Goal: Communication & Community: Answer question/provide support

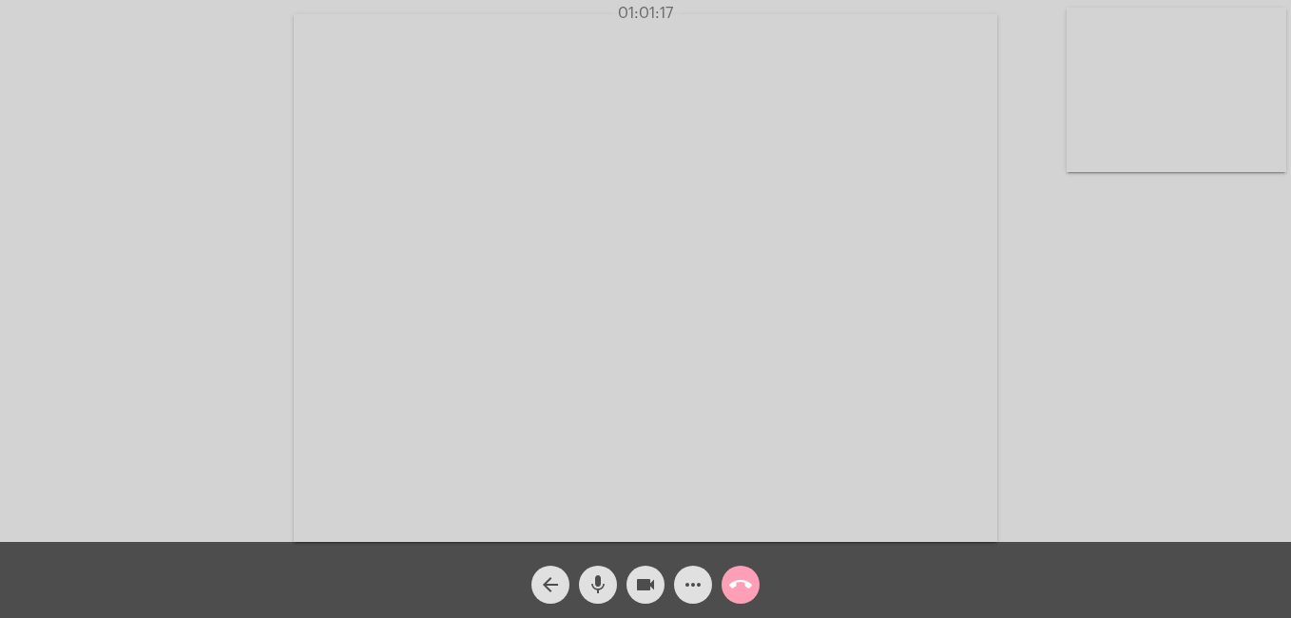
click at [743, 584] on mat-icon "call_end" at bounding box center [740, 584] width 23 height 23
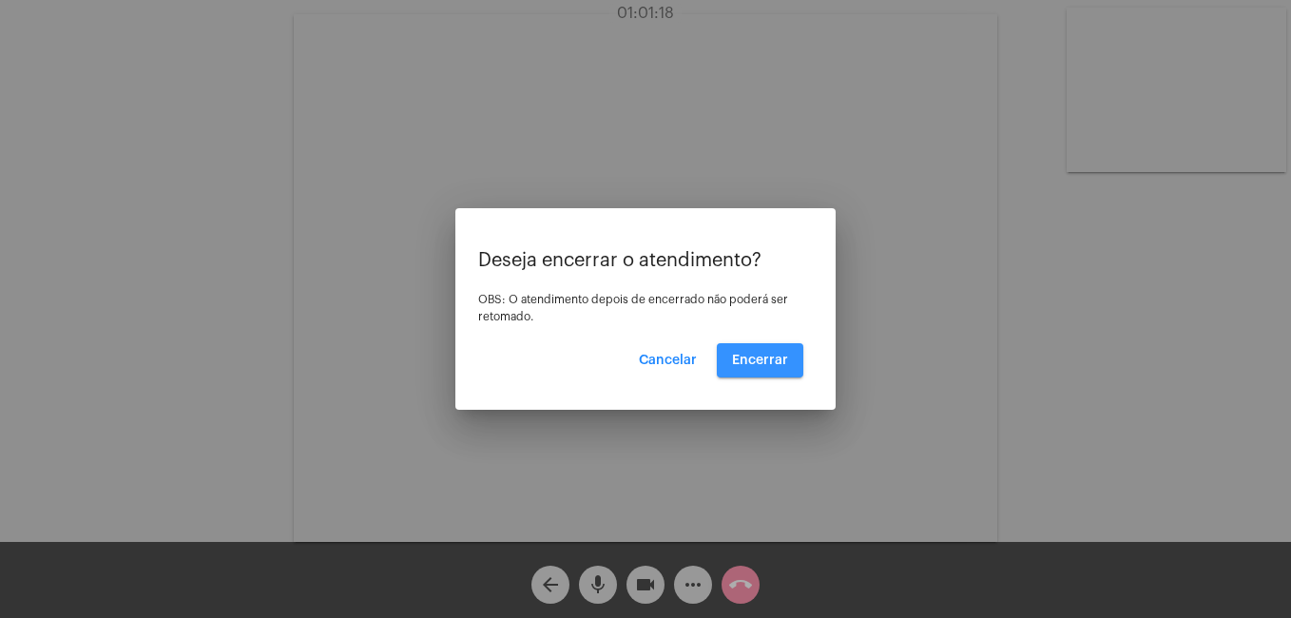
click at [788, 362] on button "Encerrar" at bounding box center [760, 360] width 87 height 34
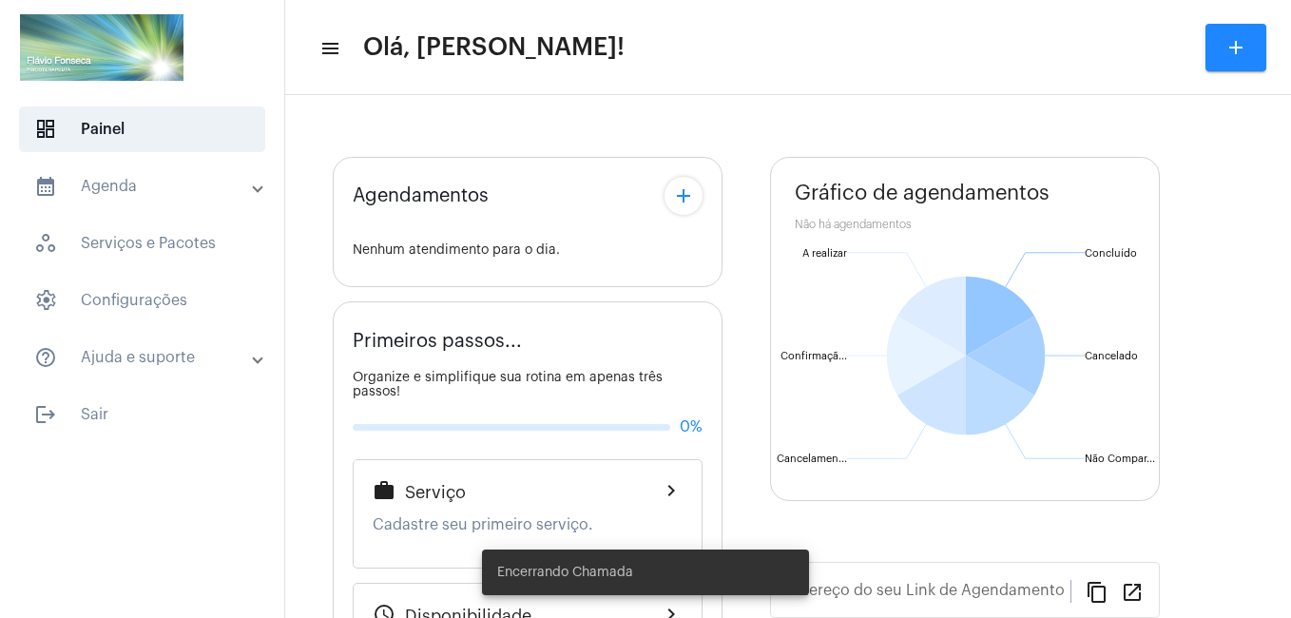
type input "[URL][DOMAIN_NAME]"
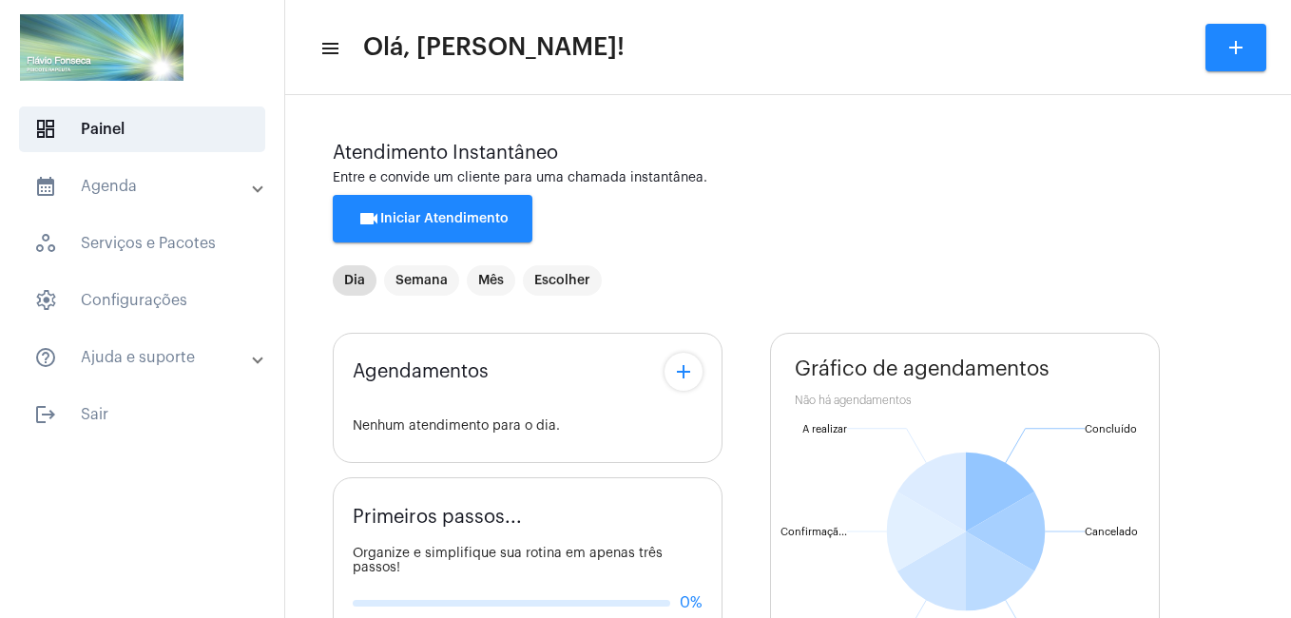
click at [395, 208] on button "videocam Iniciar Atendimento" at bounding box center [433, 219] width 200 height 48
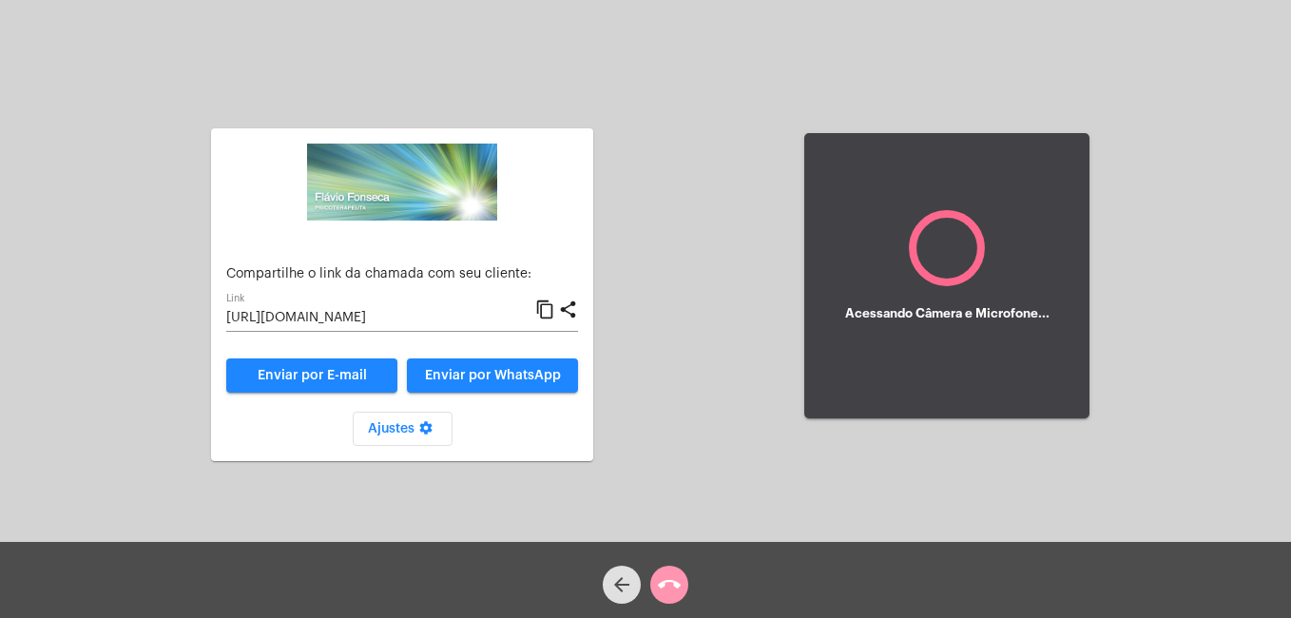
click at [362, 317] on input "[URL][DOMAIN_NAME]" at bounding box center [380, 318] width 309 height 15
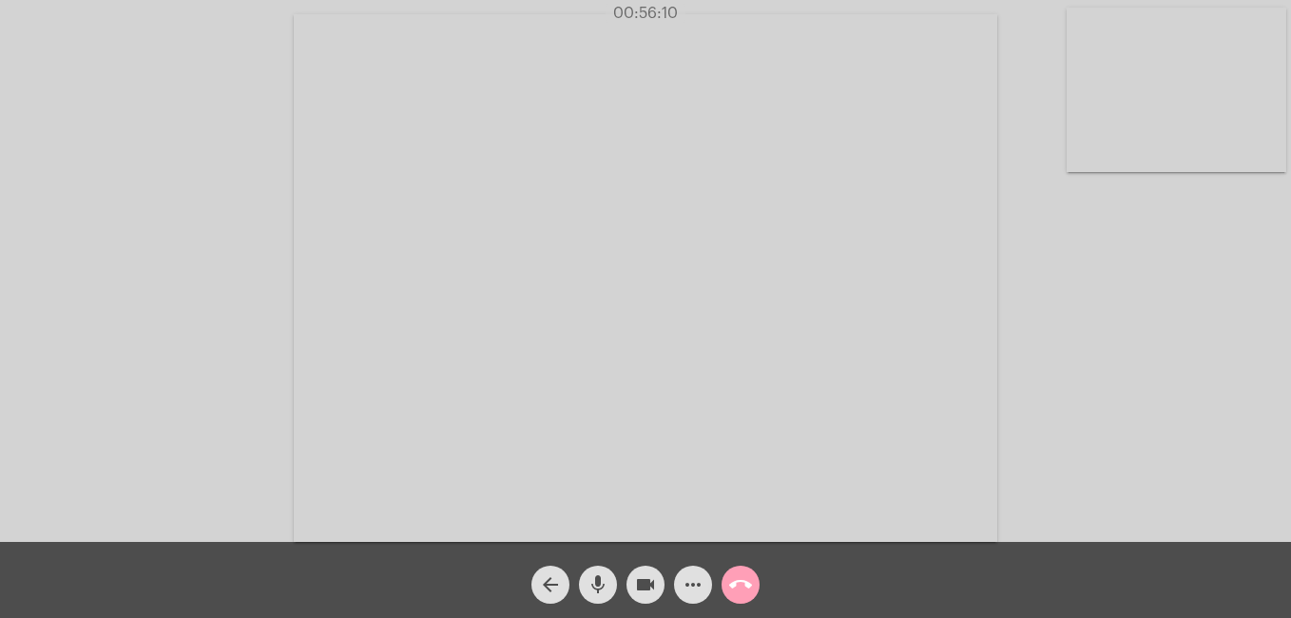
click at [745, 590] on mat-icon "call_end" at bounding box center [740, 584] width 23 height 23
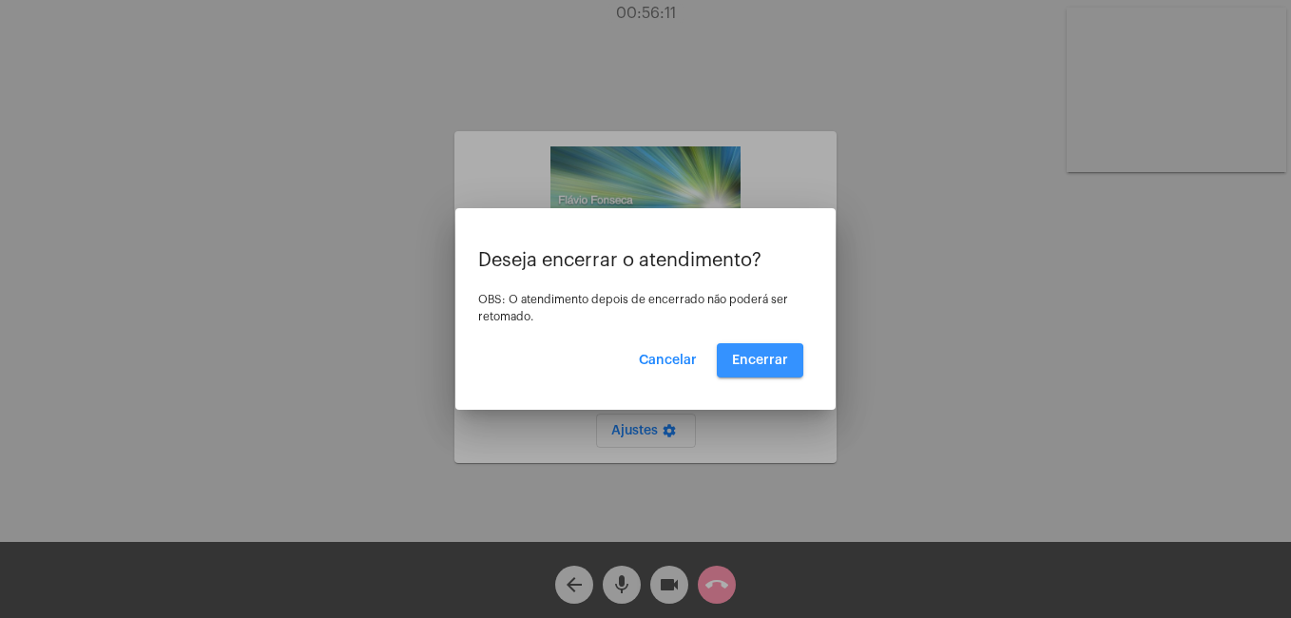
click at [743, 361] on span "Encerrar" at bounding box center [760, 360] width 56 height 13
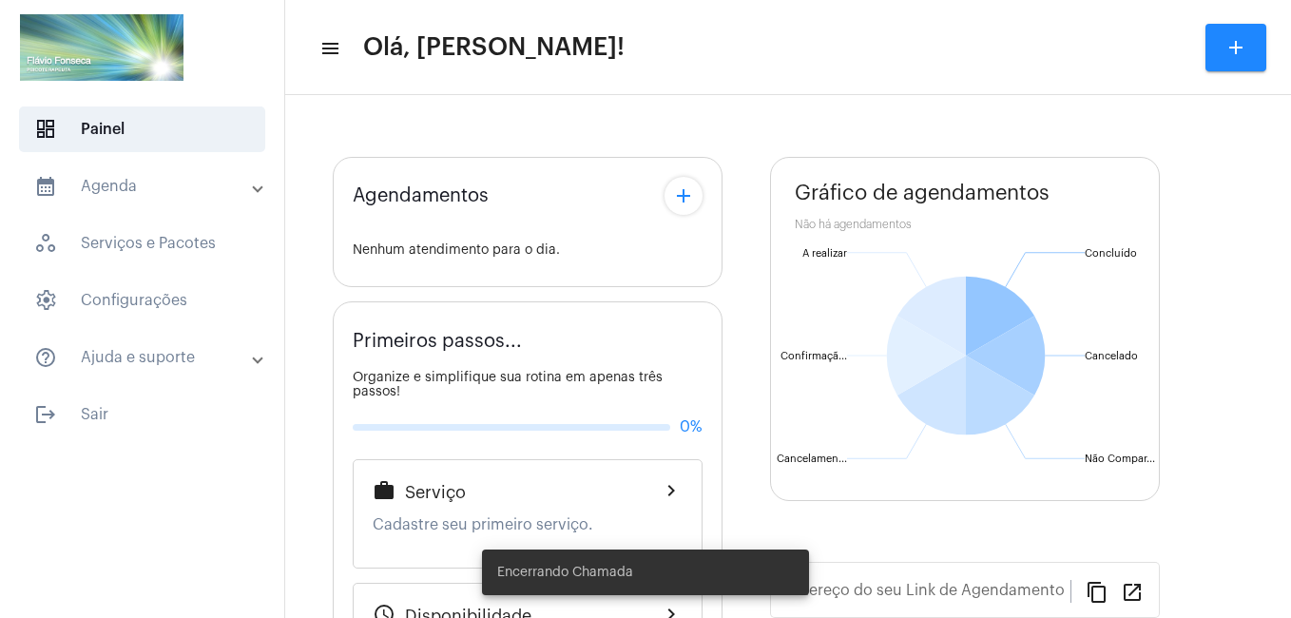
type input "[URL][DOMAIN_NAME]"
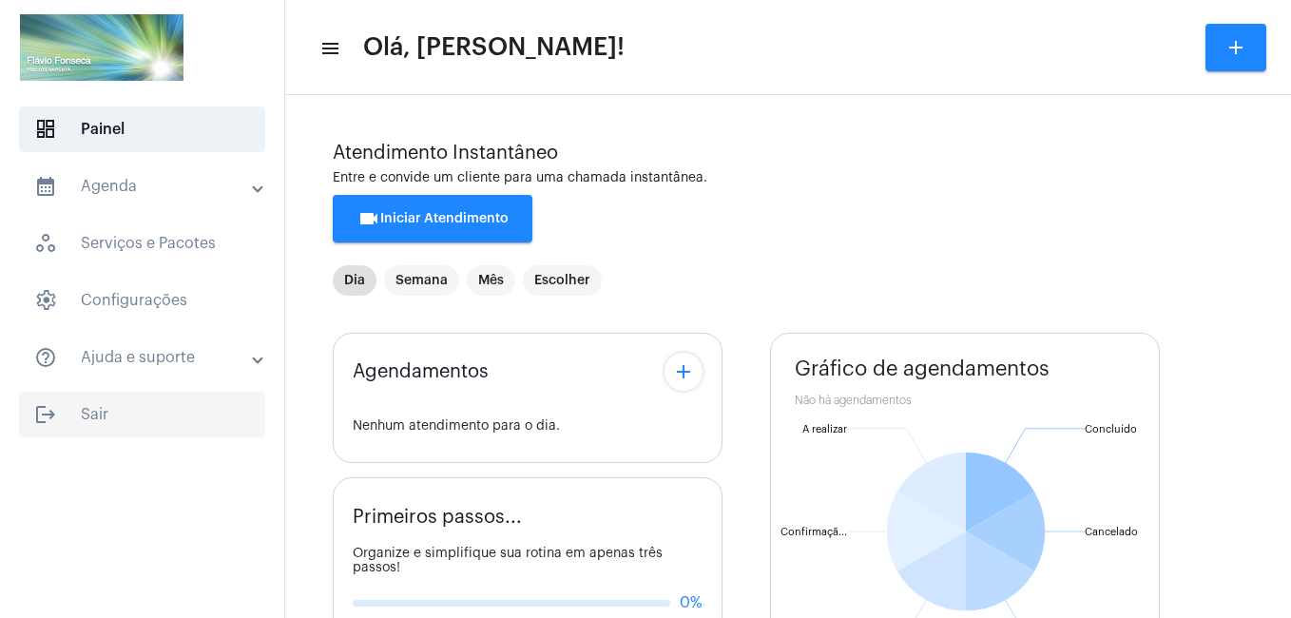
click at [96, 419] on span "logout Sair" at bounding box center [142, 415] width 246 height 46
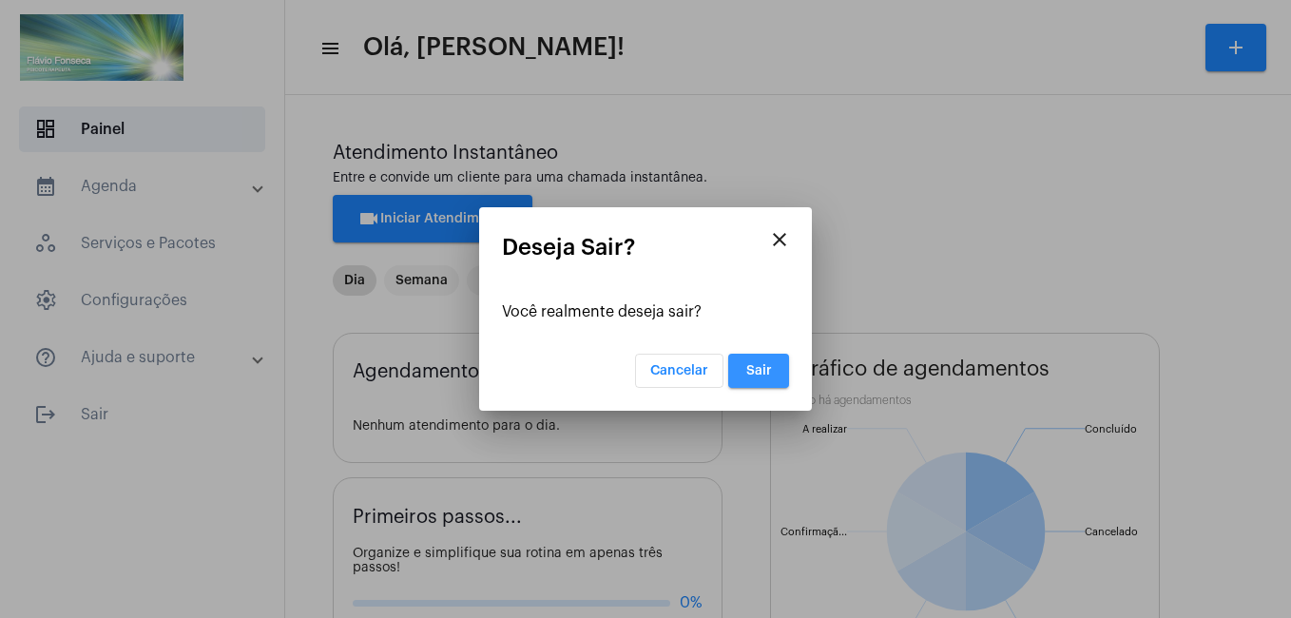
click at [759, 371] on span "Sair" at bounding box center [759, 370] width 26 height 13
